Goal: Information Seeking & Learning: Learn about a topic

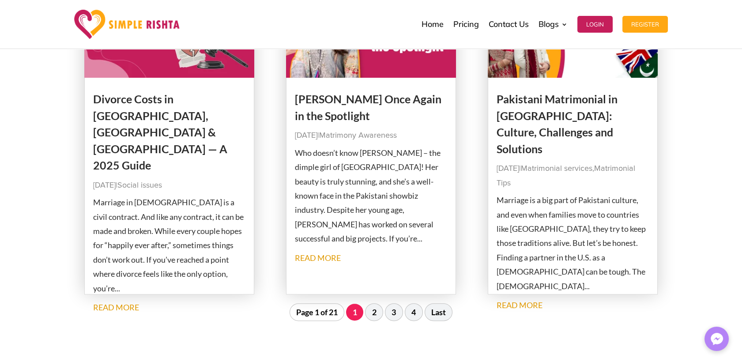
scroll to position [932, 0]
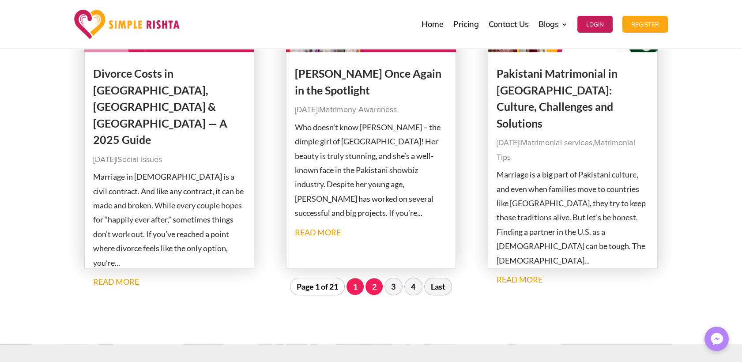
click at [375, 291] on link "2" at bounding box center [374, 286] width 17 height 17
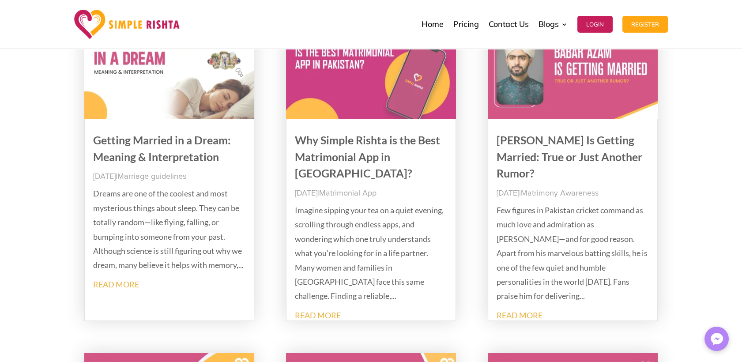
scroll to position [147, 0]
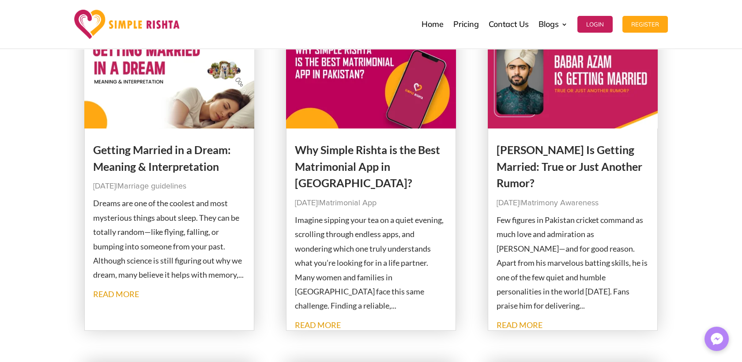
drag, startPoint x: 392, startPoint y: 157, endPoint x: 364, endPoint y: 171, distance: 31.2
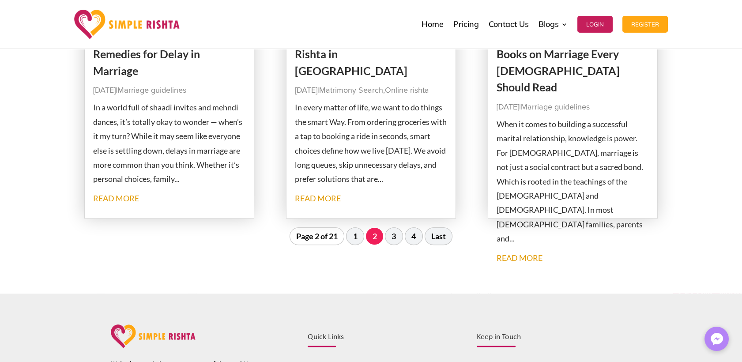
scroll to position [981, 0]
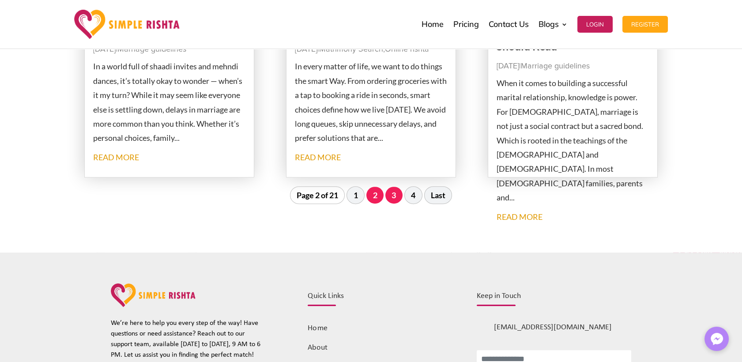
click at [400, 196] on link "3" at bounding box center [394, 195] width 17 height 17
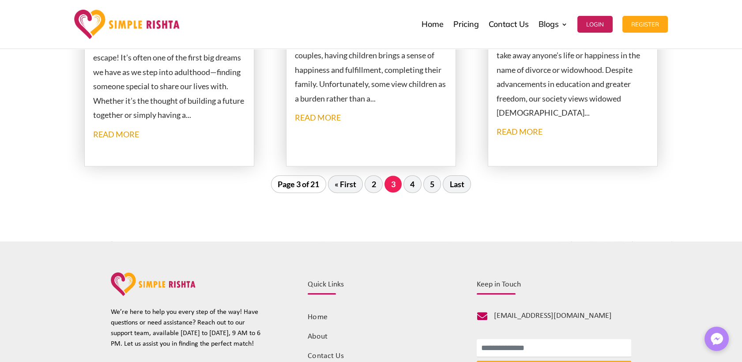
scroll to position [1029, 0]
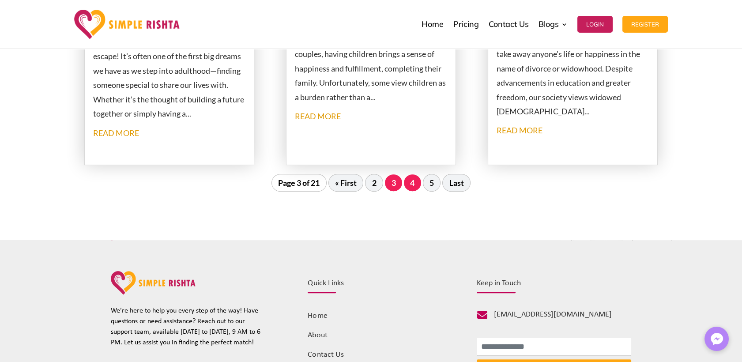
click at [409, 181] on link "4" at bounding box center [412, 182] width 17 height 17
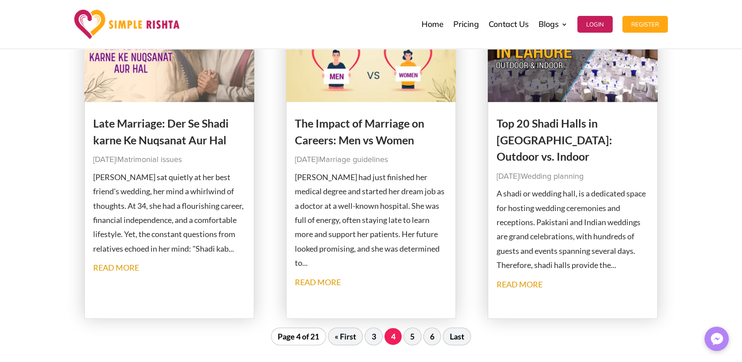
scroll to position [883, 0]
click at [409, 340] on link "5" at bounding box center [412, 336] width 17 height 17
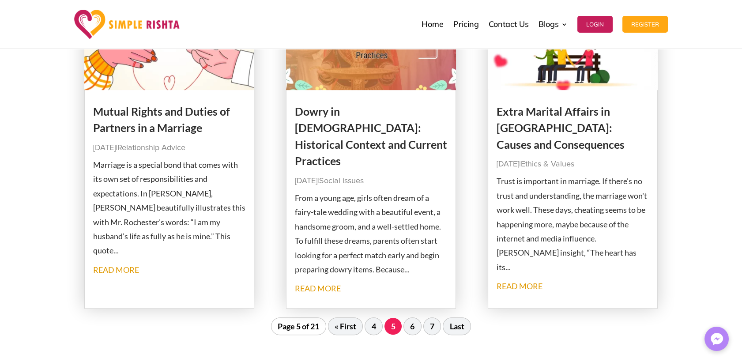
scroll to position [1030, 0]
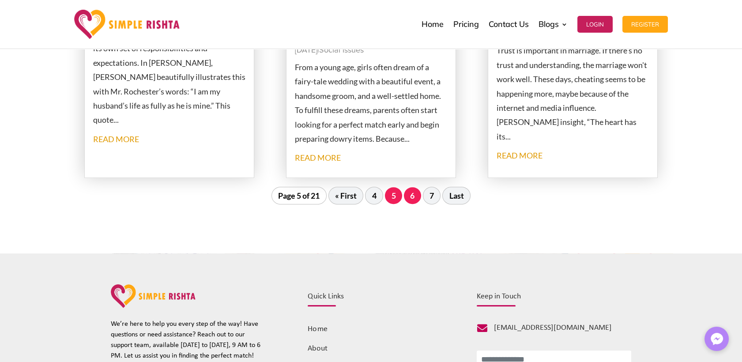
click at [416, 200] on link "6" at bounding box center [412, 195] width 17 height 17
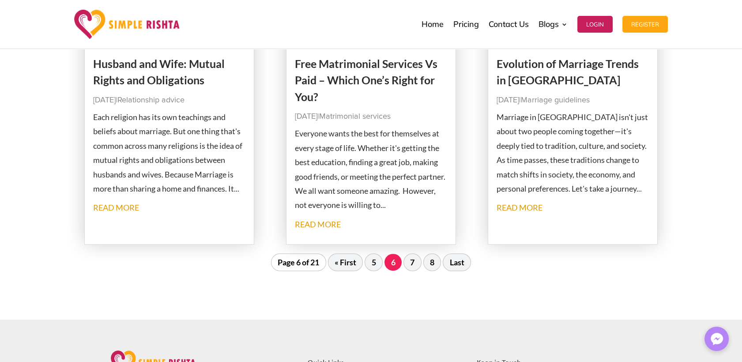
scroll to position [833, 0]
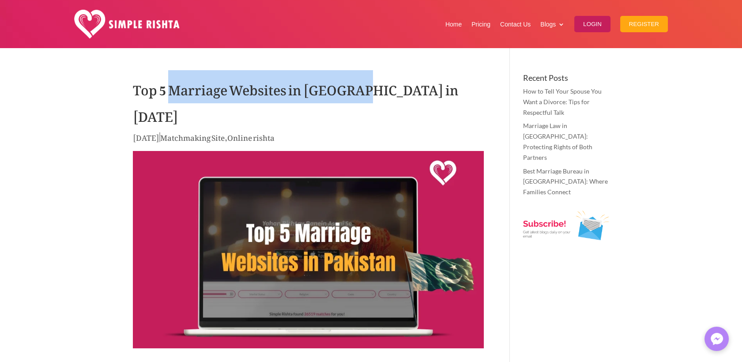
drag, startPoint x: 169, startPoint y: 90, endPoint x: 357, endPoint y: 94, distance: 188.2
click at [357, 94] on h1 "Top 5 Marriage Websites in [GEOGRAPHIC_DATA] in [DATE]" at bounding box center [308, 102] width 351 height 57
copy h1 "Marriage Websites in [GEOGRAPHIC_DATA]"
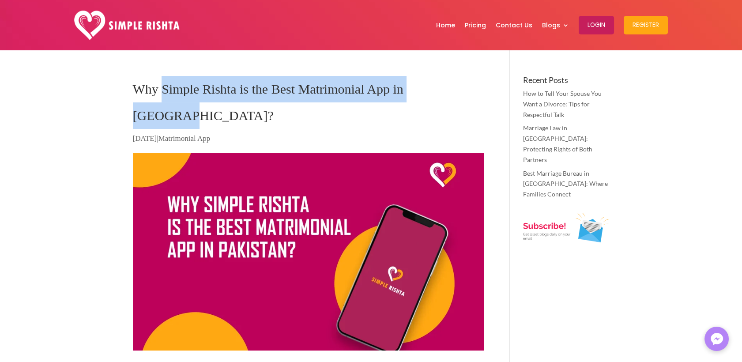
drag, startPoint x: 163, startPoint y: 89, endPoint x: 452, endPoint y: 91, distance: 289.7
click at [452, 91] on h1 "Why Simple Rishta is the Best Matrimonial App in Pakistan?" at bounding box center [308, 104] width 351 height 57
copy h1 "Simple Rishta is the Best Matrimonial App in Pakistan"
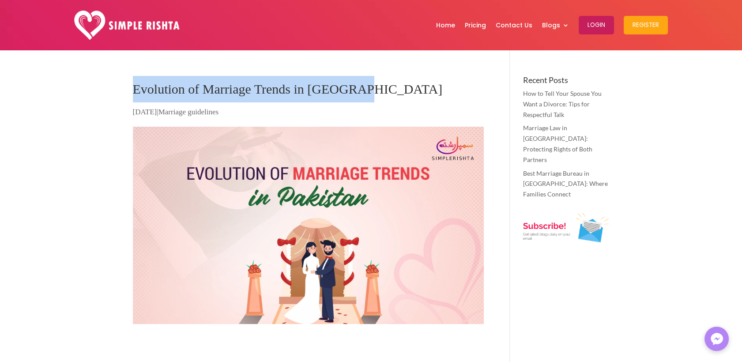
drag, startPoint x: 132, startPoint y: 92, endPoint x: 349, endPoint y: 97, distance: 216.9
click at [349, 97] on h1 "Evolution of Marriage Trends in Pakistan" at bounding box center [308, 91] width 351 height 31
copy h1 "Evolution of Marriage Trends in Pakistan"
